Goal: Information Seeking & Learning: Learn about a topic

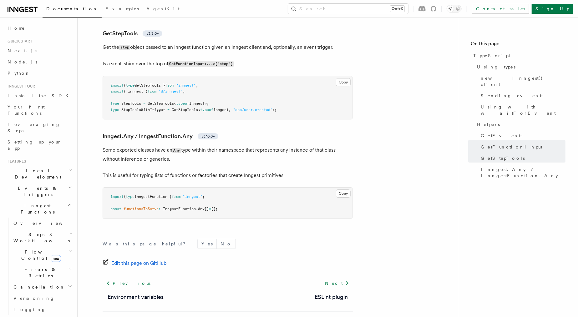
scroll to position [431, 0]
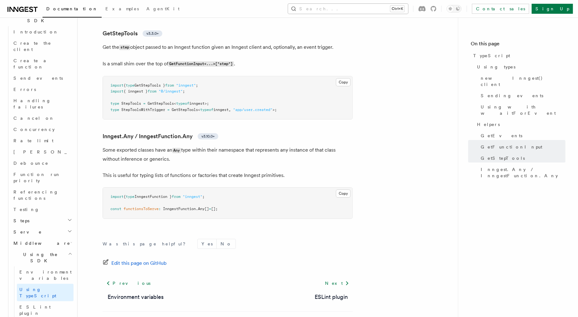
click at [375, 6] on button "Search... Ctrl+K" at bounding box center [348, 9] width 120 height 10
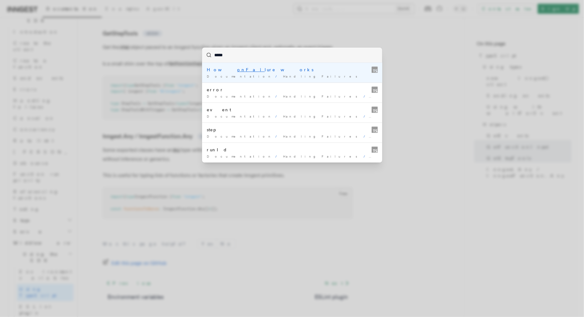
type input "******"
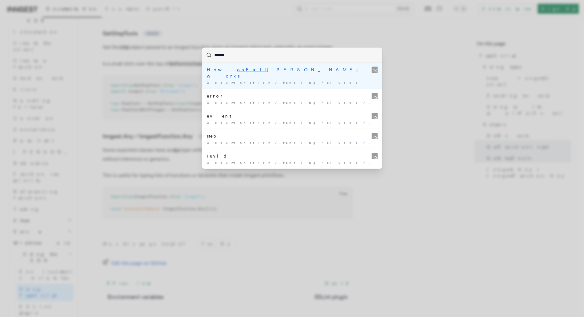
click at [273, 80] on div "Documentation / Handling Failures /" at bounding box center [292, 82] width 170 height 5
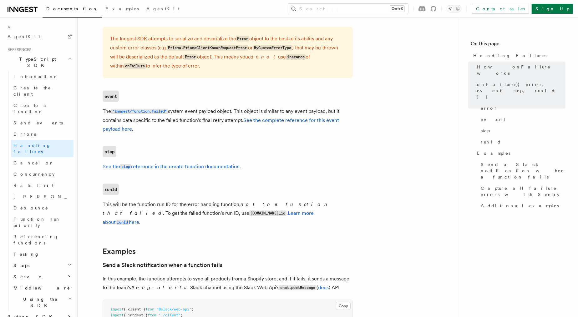
scroll to position [477, 0]
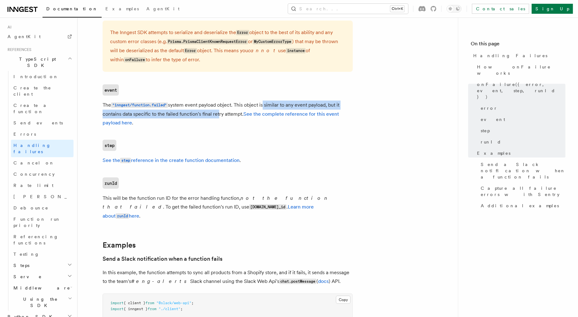
drag, startPoint x: 265, startPoint y: 107, endPoint x: 218, endPoint y: 113, distance: 47.7
click at [218, 113] on p "The "inngest/function.failed" system event payload object. This object is simil…" at bounding box center [228, 114] width 250 height 27
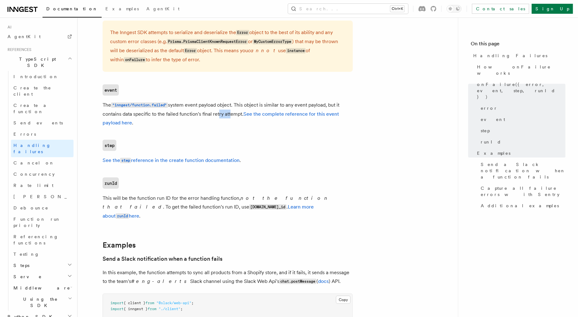
drag, startPoint x: 218, startPoint y: 113, endPoint x: 230, endPoint y: 119, distance: 13.6
click at [230, 119] on p "The "inngest/function.failed" system event payload object. This object is simil…" at bounding box center [228, 114] width 250 height 27
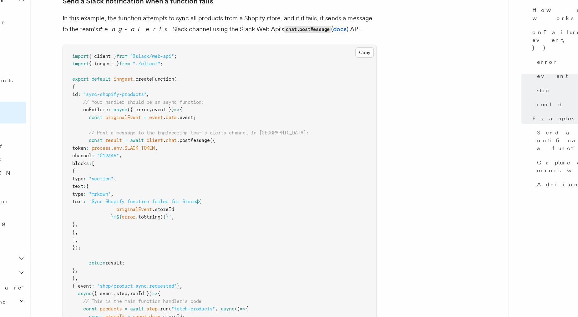
scroll to position [676, 0]
